Goal: Task Accomplishment & Management: Complete application form

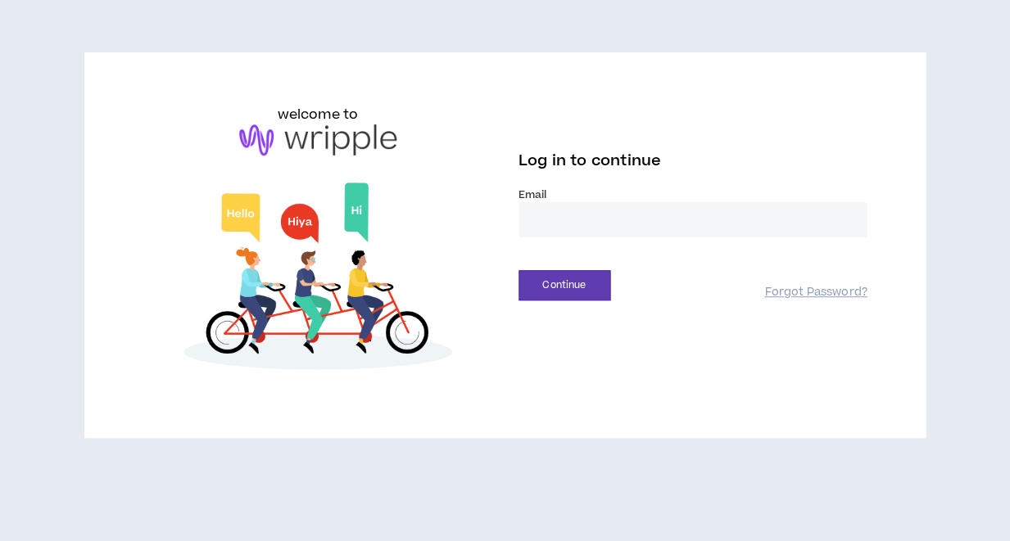
type input "**********"
click at [563, 284] on button "Continue" at bounding box center [564, 285] width 92 height 30
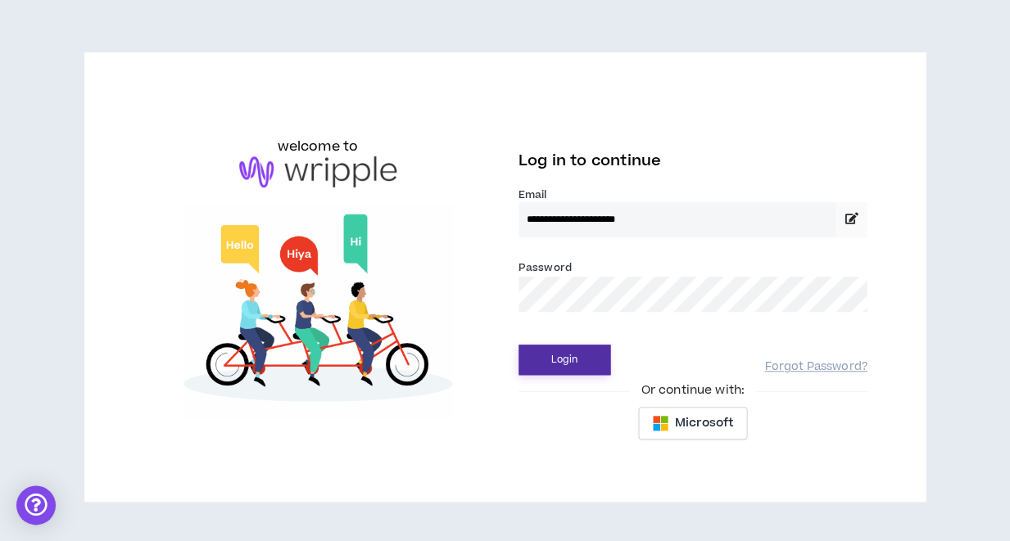
click at [562, 366] on button "Login" at bounding box center [564, 360] width 92 height 30
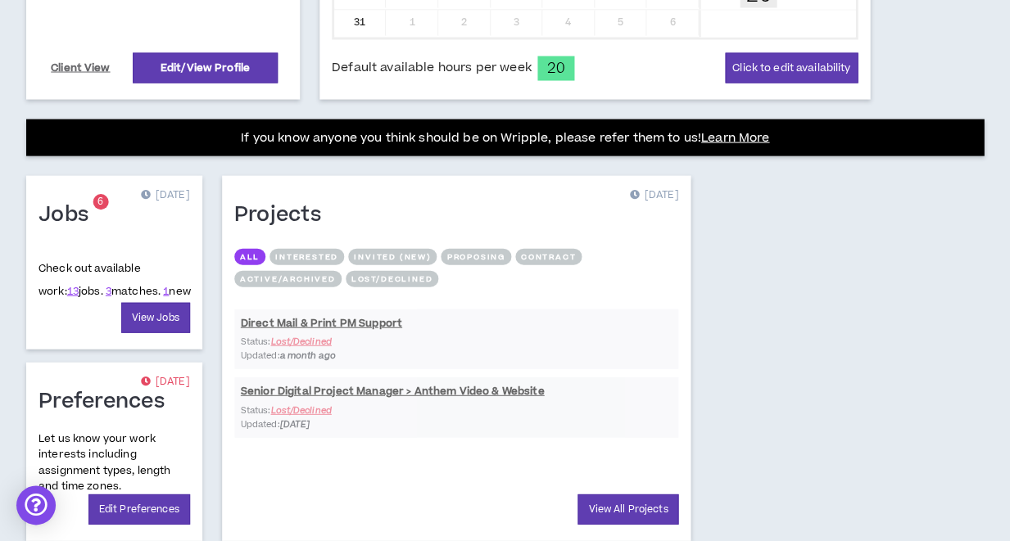
scroll to position [558, 0]
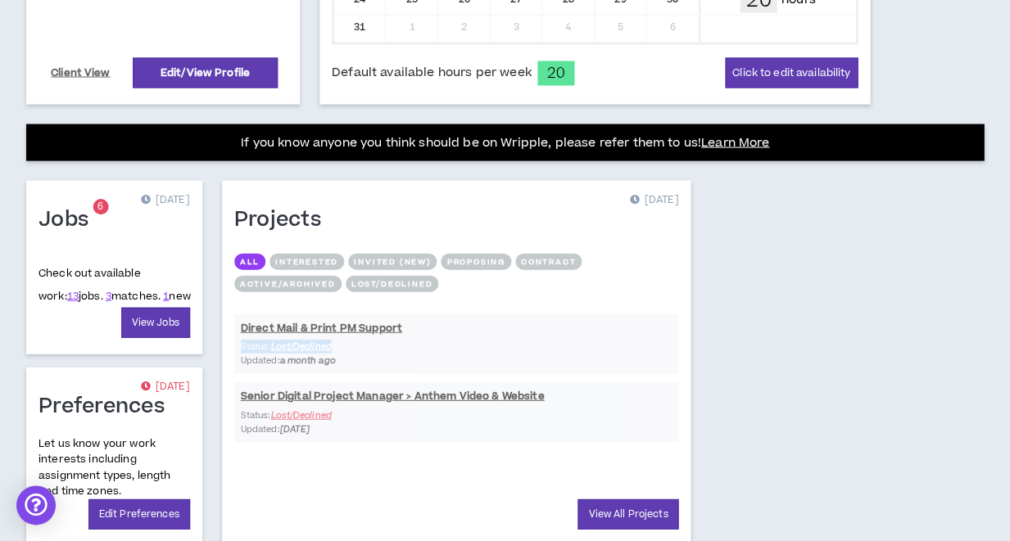
click at [807, 333] on div "Profile [DATE] [PERSON_NAME] Business Transformation Leader 100% of setup compl…" at bounding box center [505, 240] width 1010 height 1376
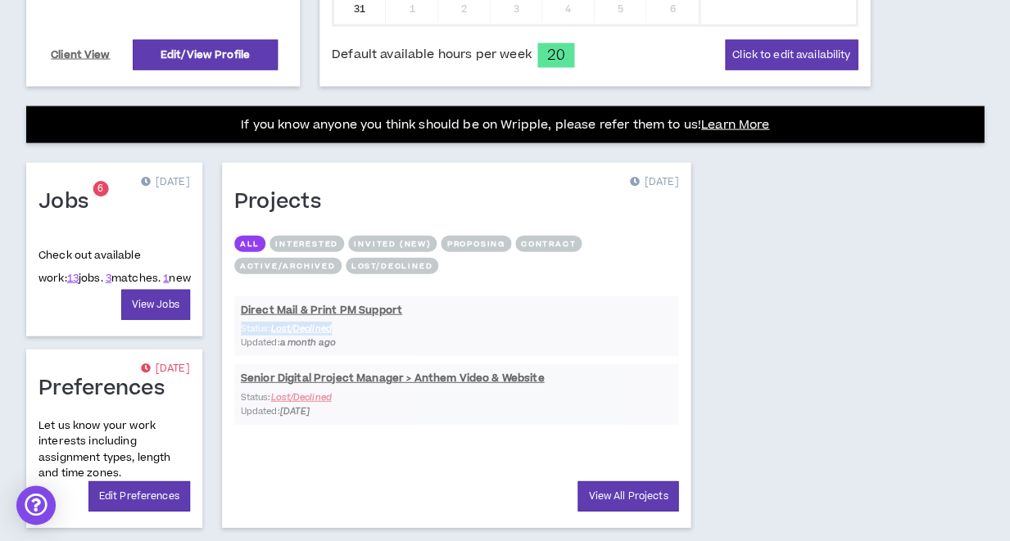
scroll to position [617, 0]
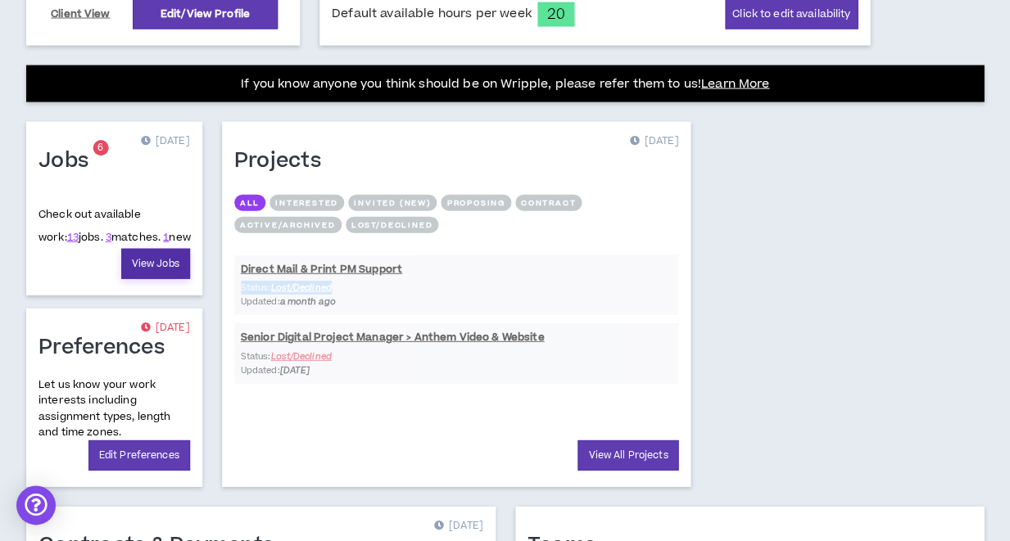
click at [158, 261] on link "View Jobs" at bounding box center [155, 264] width 69 height 30
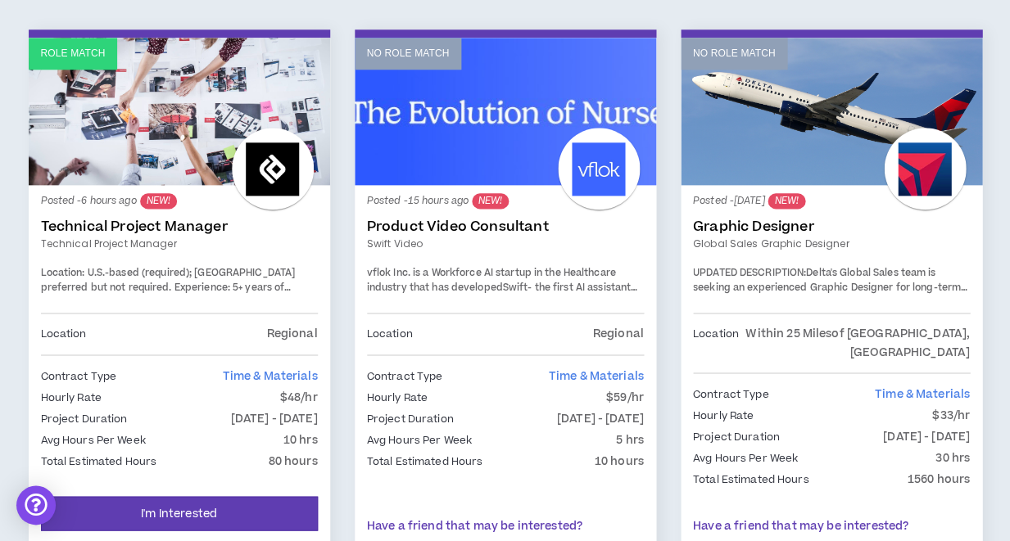
scroll to position [273, 0]
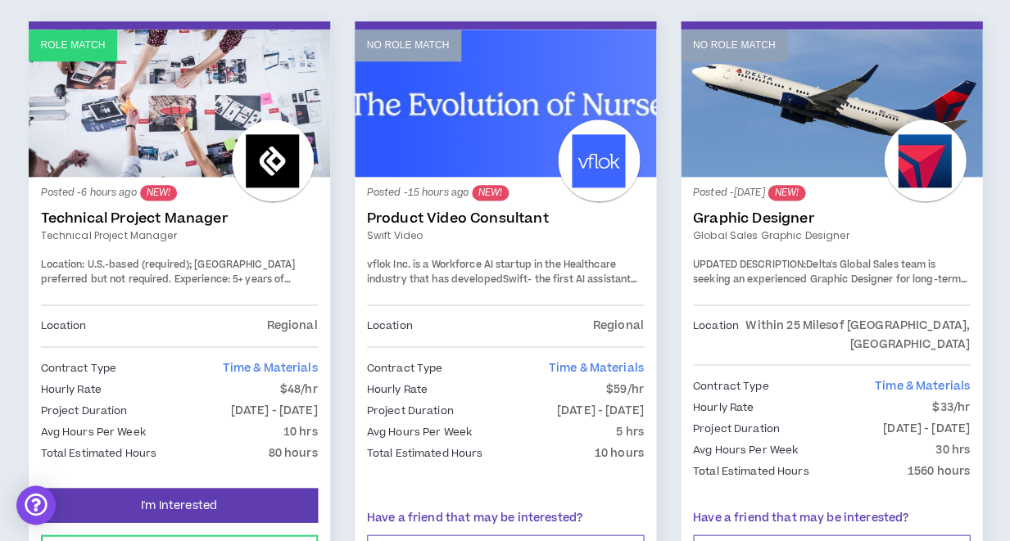
click at [575, 279] on span "- the first AI assistant (copilot) that gives hospital nurses & care teams more…" at bounding box center [504, 359] width 274 height 173
click at [518, 219] on link "Product Video Consultant" at bounding box center [505, 218] width 277 height 16
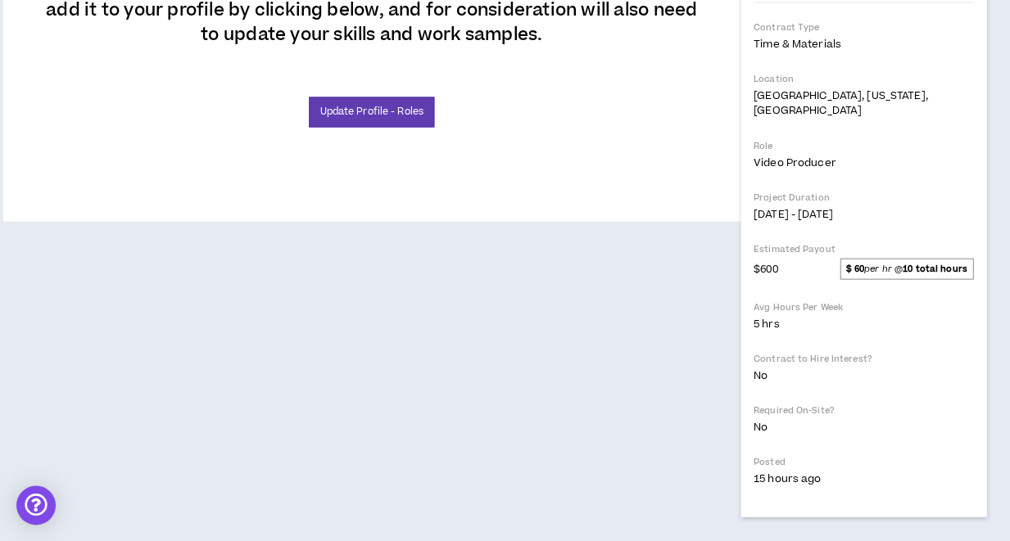
scroll to position [562, 11]
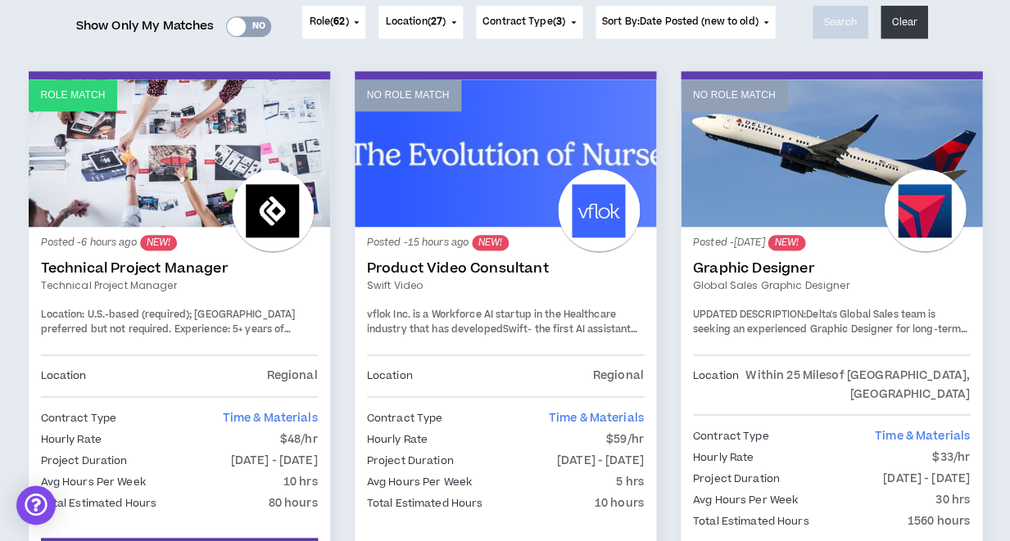
scroll to position [213, 0]
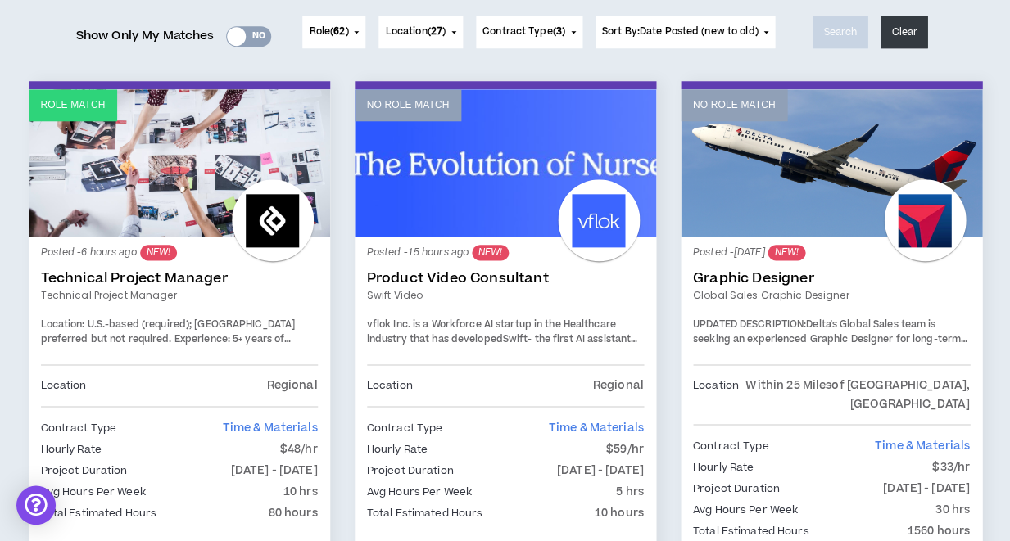
click at [207, 180] on link "Role Match" at bounding box center [179, 162] width 301 height 147
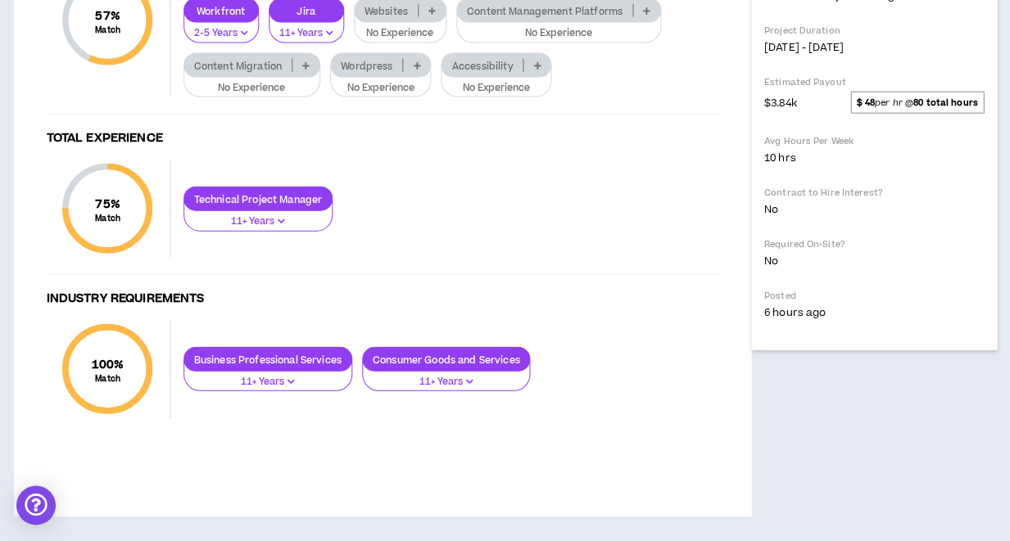
scroll to position [771, 0]
click at [269, 72] on p "Content Migration" at bounding box center [237, 66] width 107 height 12
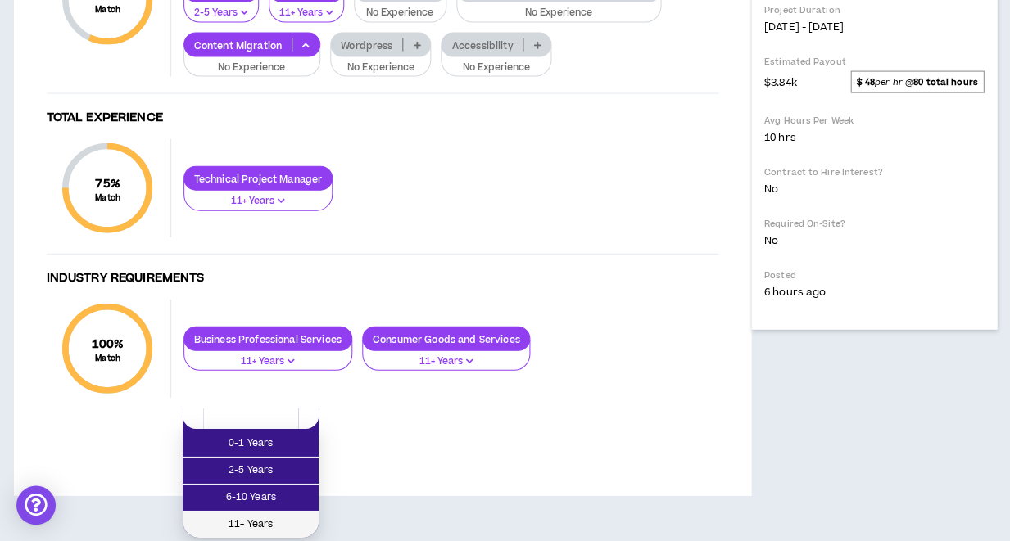
click at [276, 516] on span "11+ Years" at bounding box center [250, 525] width 116 height 18
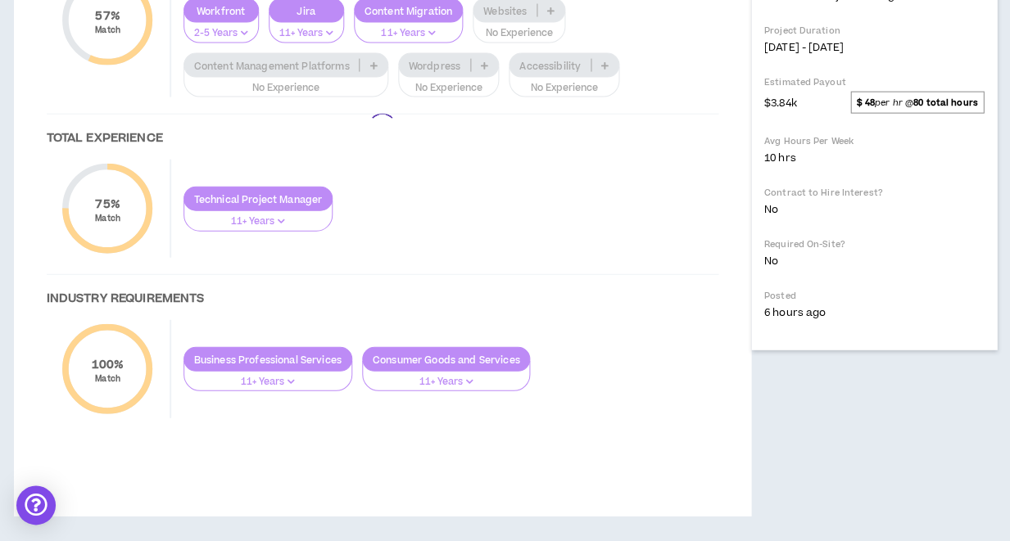
click at [483, 315] on div at bounding box center [382, 128] width 704 height 645
click at [483, 310] on div at bounding box center [382, 128] width 704 height 645
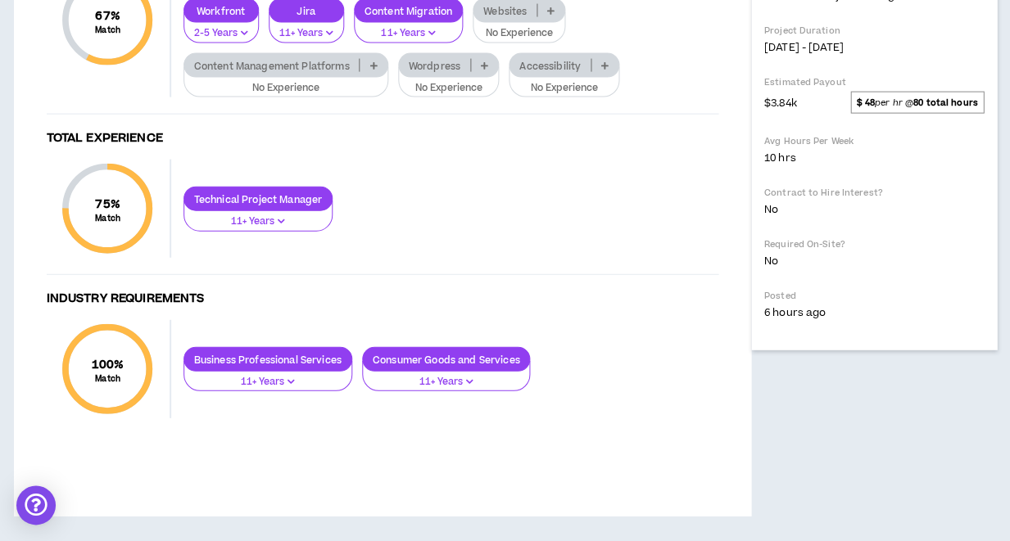
click at [481, 70] on icon at bounding box center [484, 65] width 7 height 8
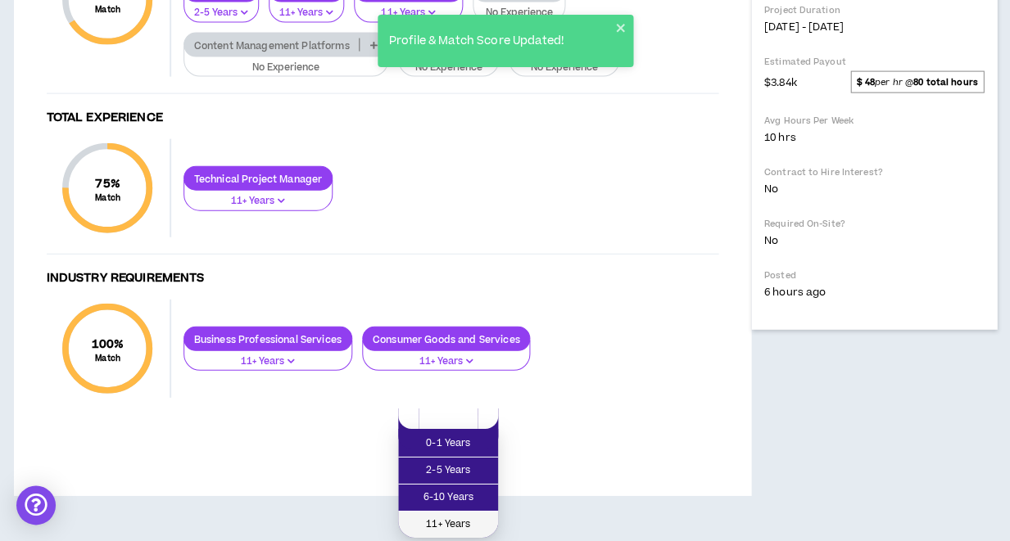
drag, startPoint x: 454, startPoint y: 414, endPoint x: 454, endPoint y: 404, distance: 9.8
click at [454, 516] on span "11+ Years" at bounding box center [448, 525] width 80 height 18
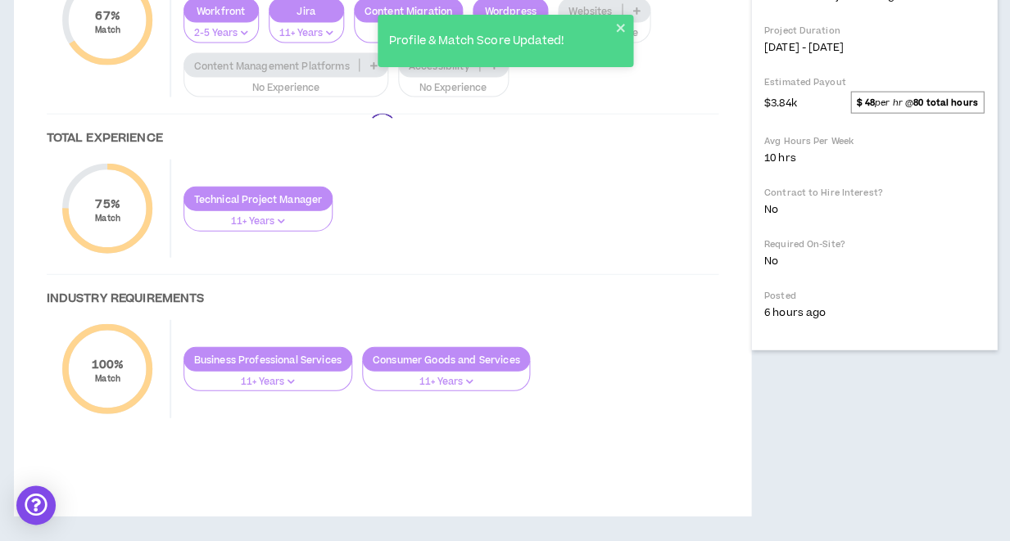
click at [374, 307] on div at bounding box center [382, 128] width 704 height 645
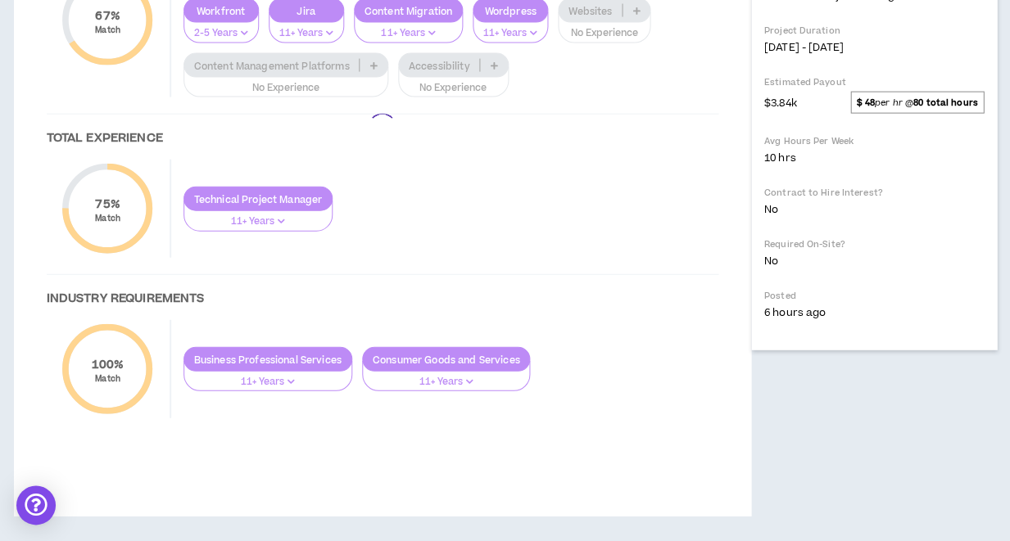
click at [369, 310] on div at bounding box center [382, 128] width 704 height 645
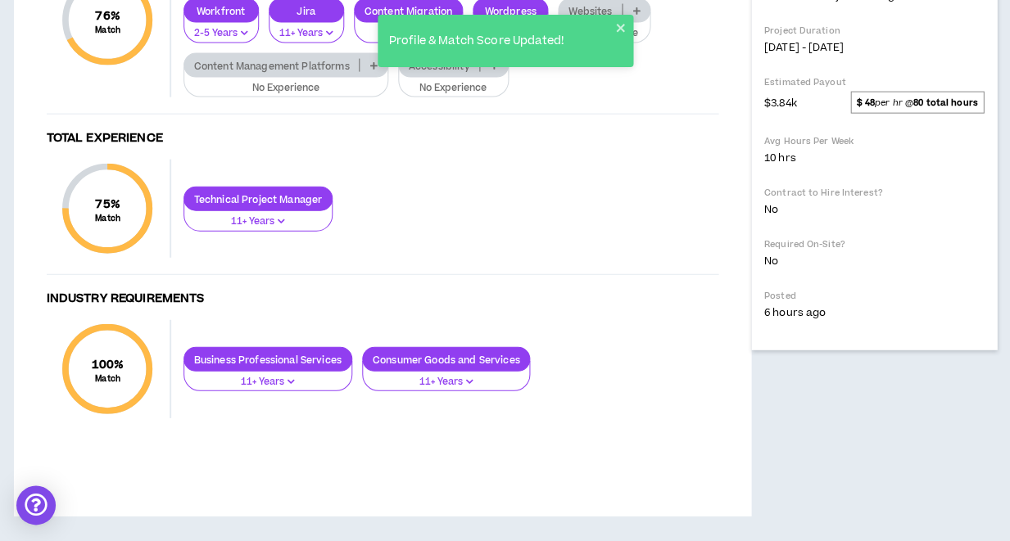
click at [371, 70] on icon at bounding box center [372, 65] width 7 height 8
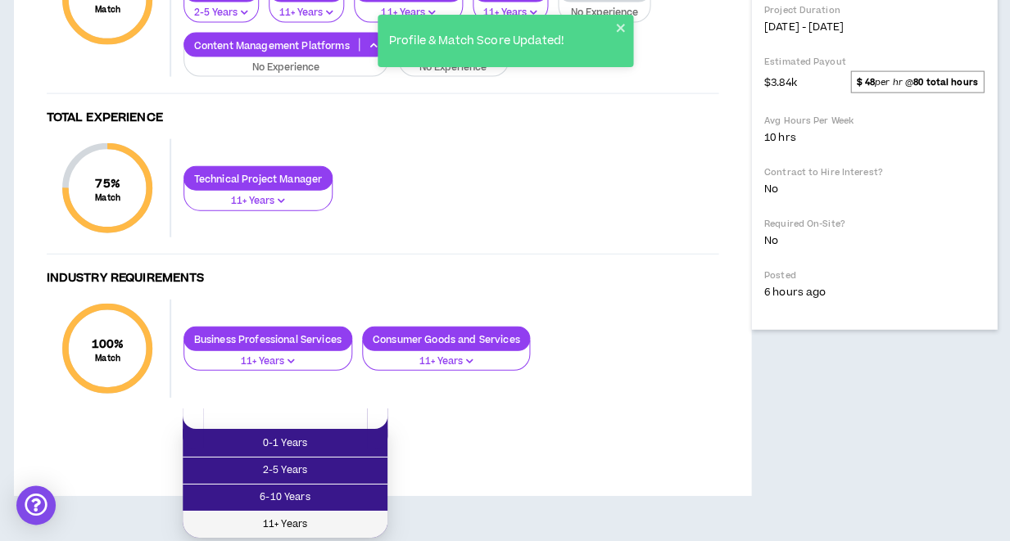
click at [337, 516] on span "11+ Years" at bounding box center [284, 525] width 185 height 18
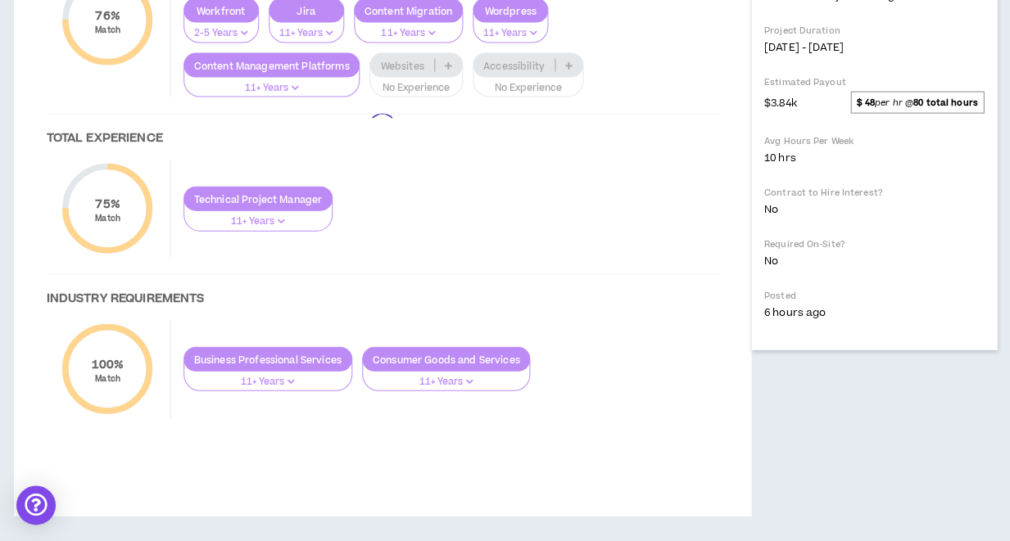
click at [524, 305] on div at bounding box center [382, 128] width 704 height 645
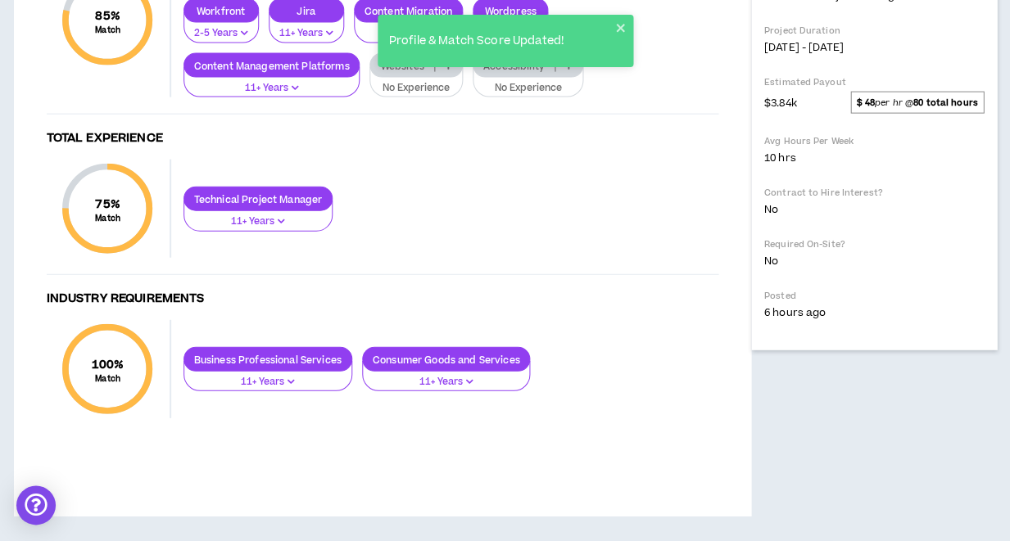
click at [567, 70] on icon at bounding box center [568, 65] width 7 height 8
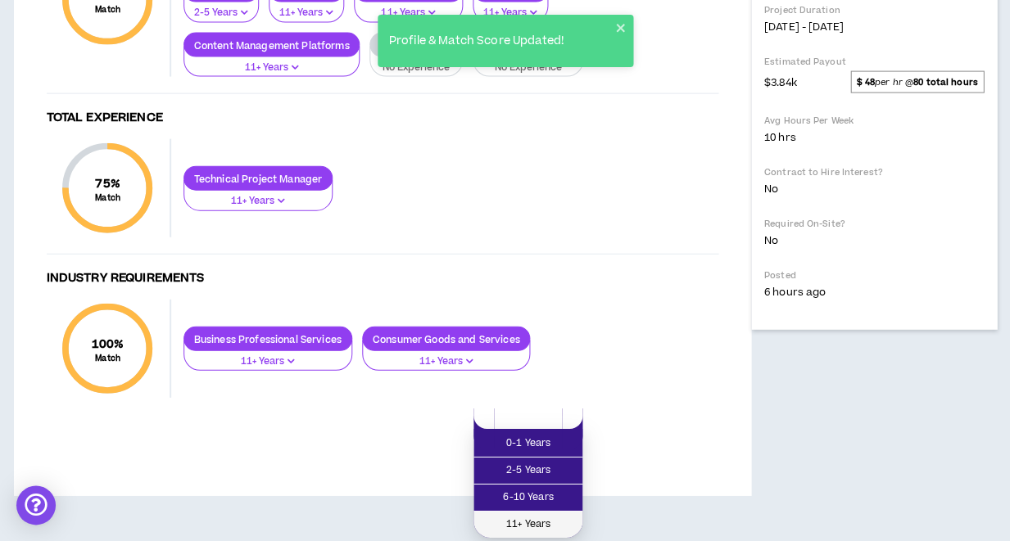
click at [540, 516] on span "11+ Years" at bounding box center [527, 525] width 89 height 18
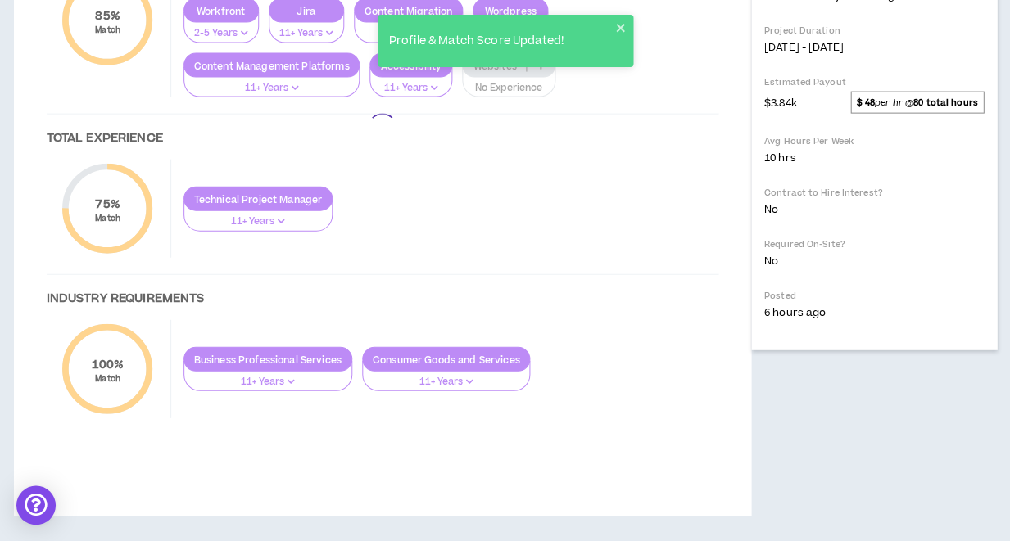
click at [541, 305] on div at bounding box center [382, 128] width 704 height 645
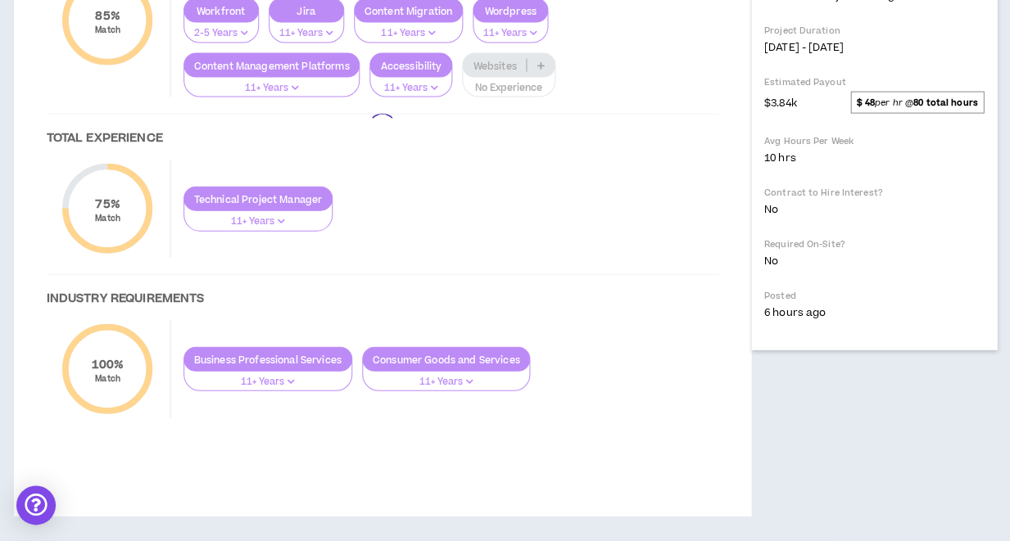
click at [540, 304] on div at bounding box center [382, 128] width 704 height 645
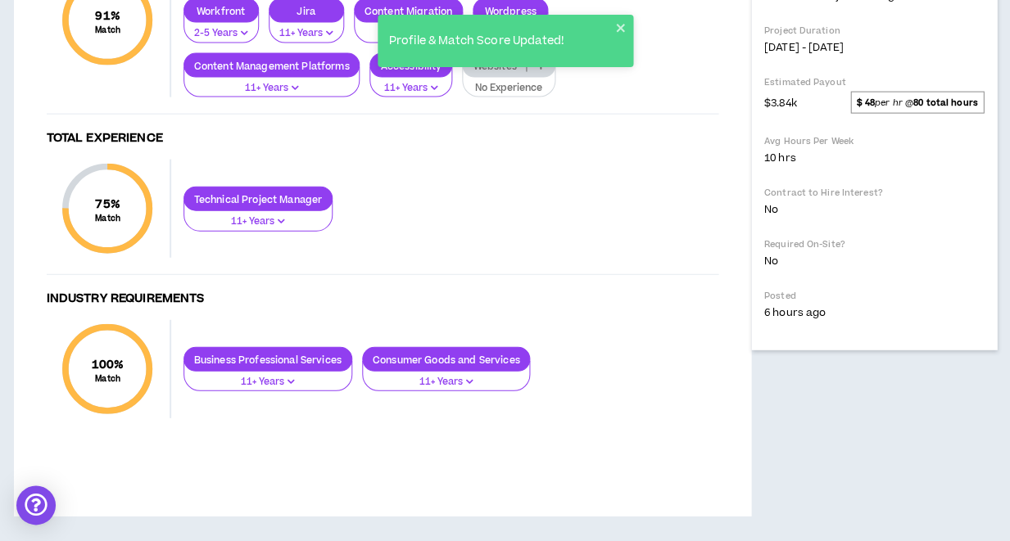
click at [540, 70] on icon at bounding box center [539, 65] width 7 height 8
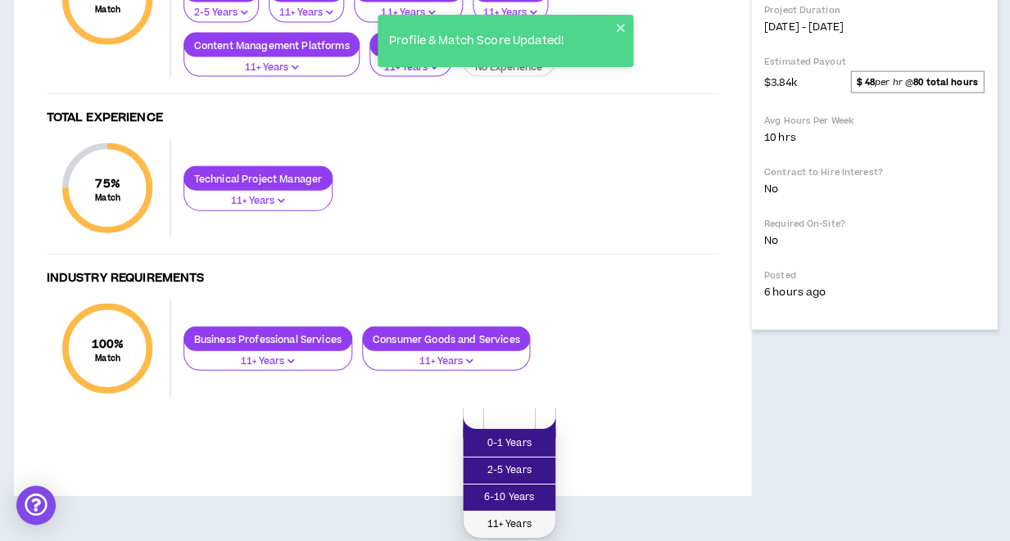
click at [501, 516] on span "11+ Years" at bounding box center [508, 525] width 73 height 18
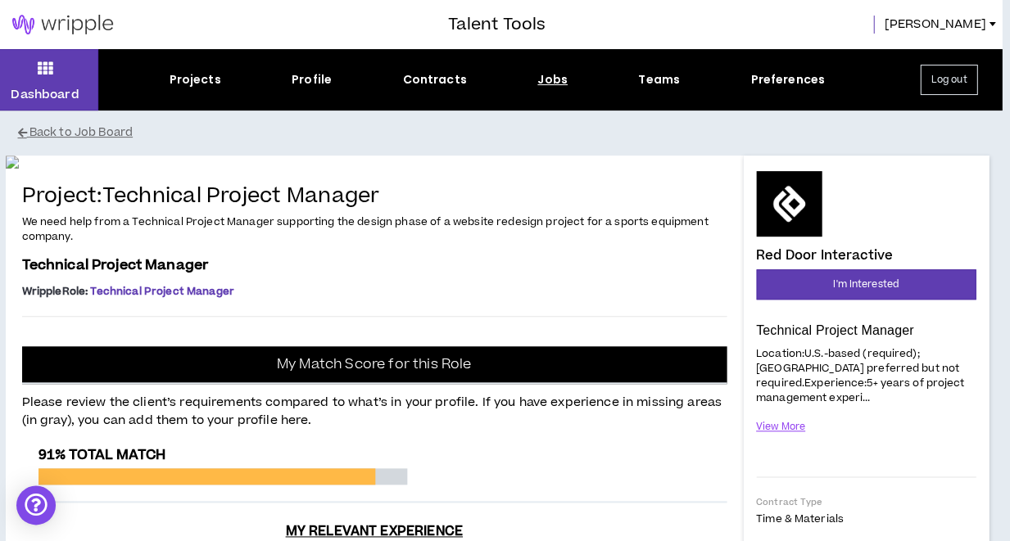
scroll to position [0, 8]
